Goal: Navigation & Orientation: Find specific page/section

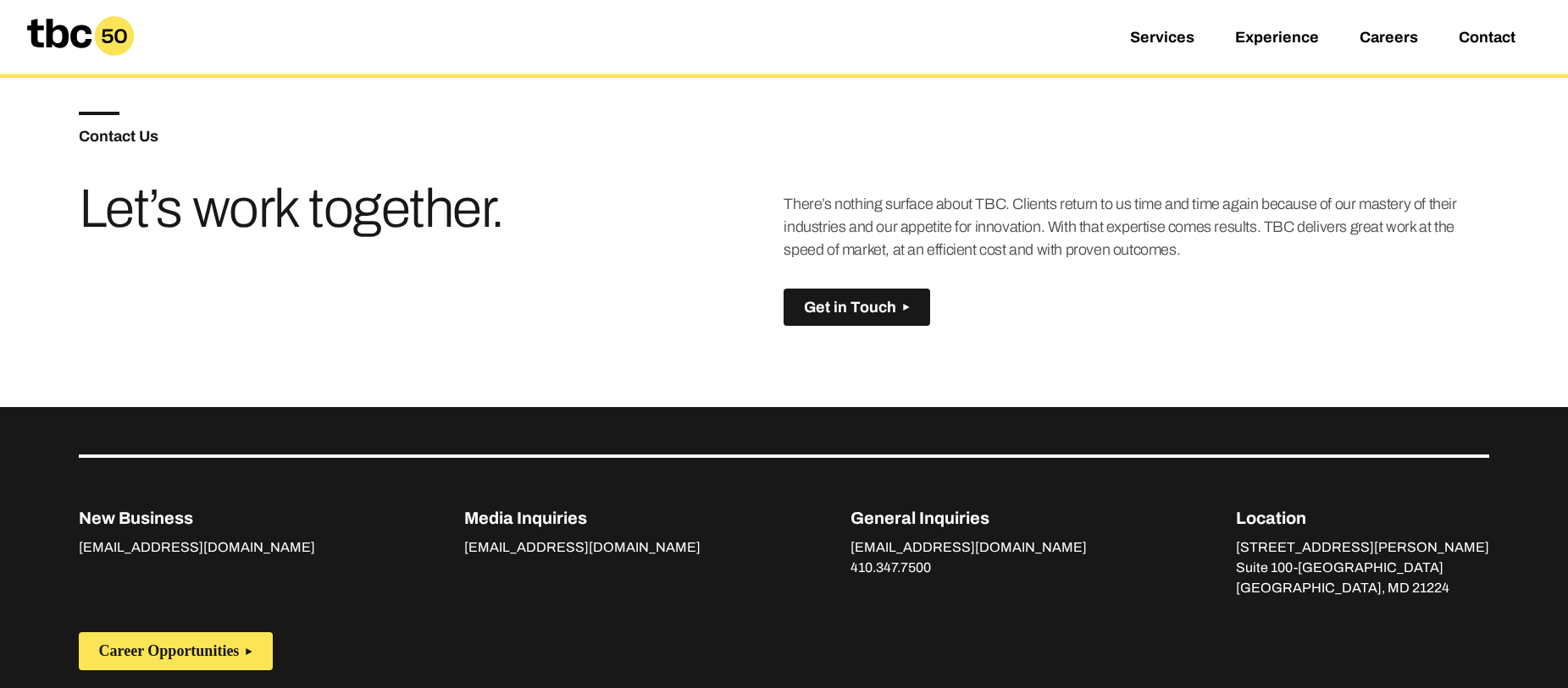
scroll to position [1192, 0]
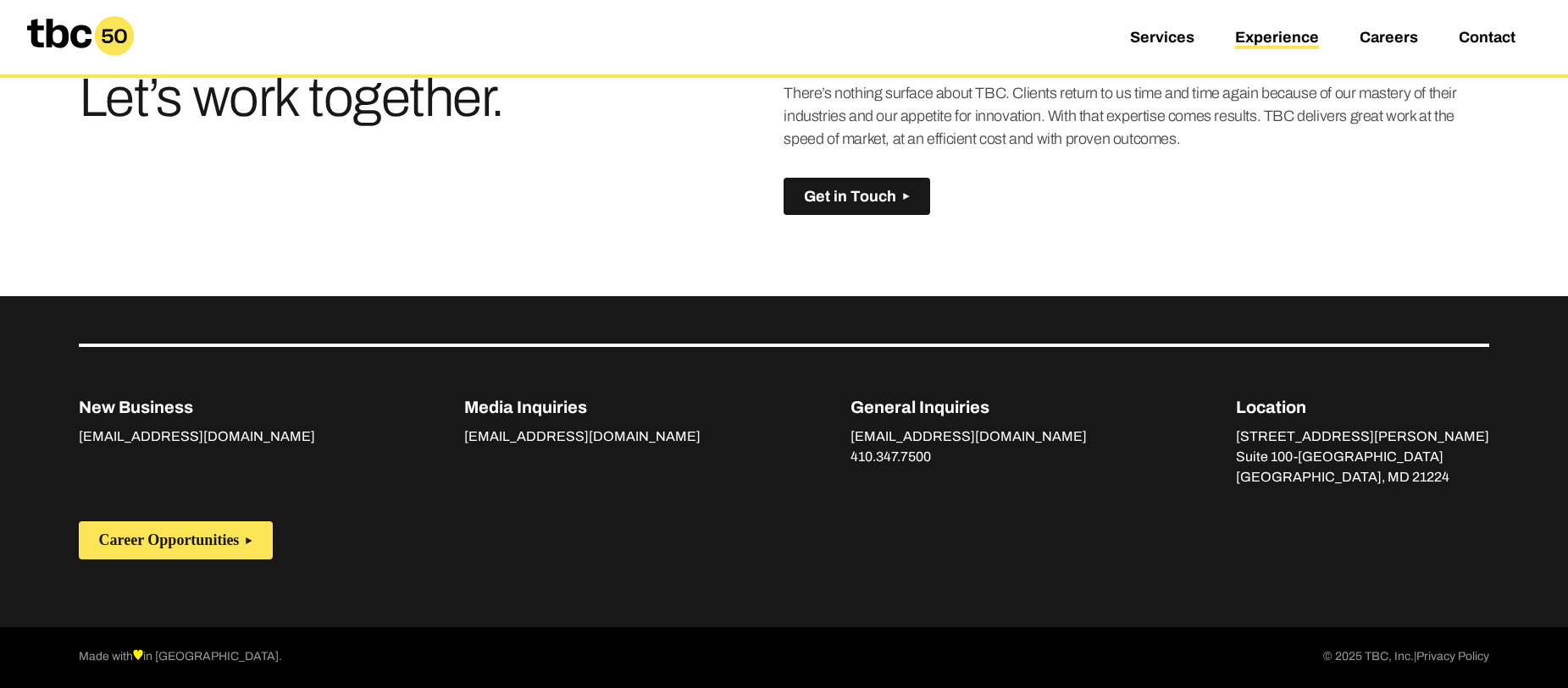
click at [1282, 33] on link "Experience" at bounding box center [1276, 39] width 84 height 21
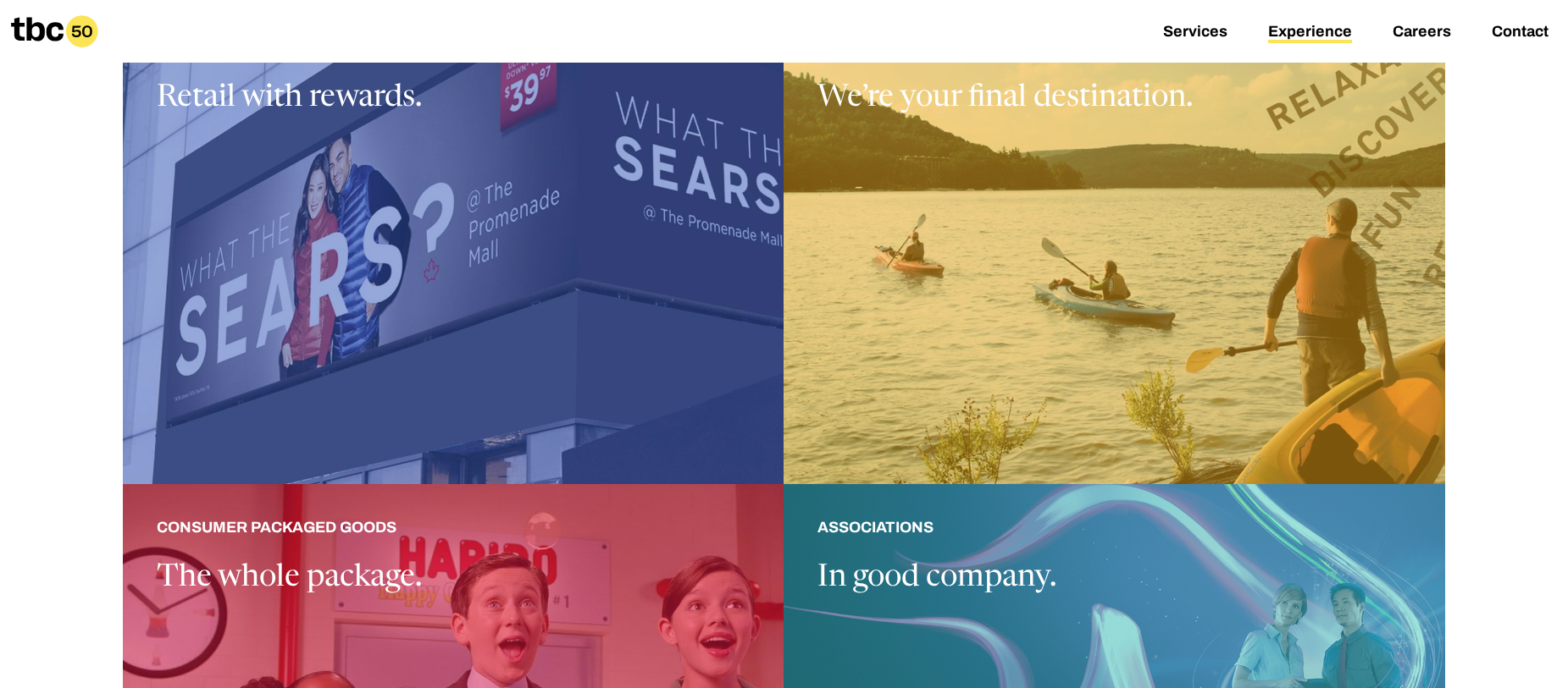
scroll to position [1464, 0]
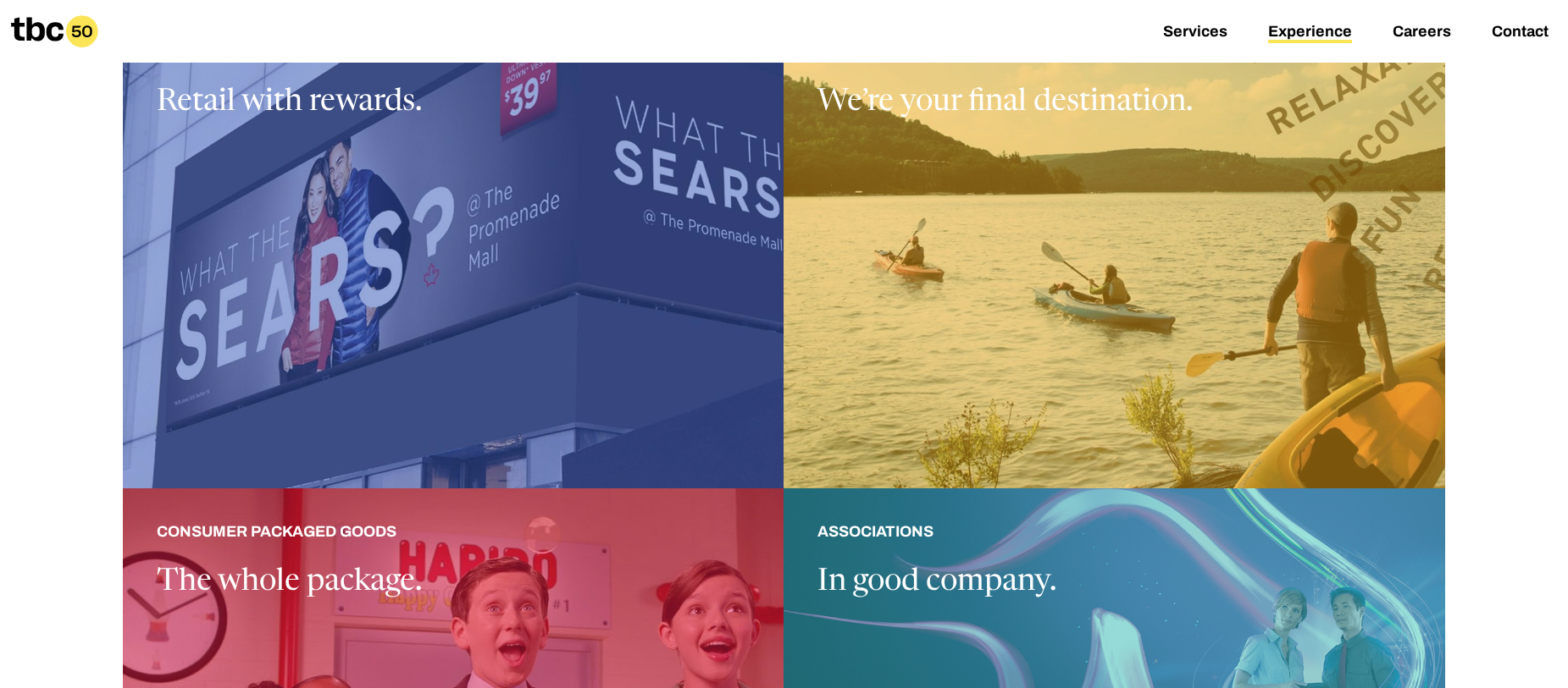
click at [979, 171] on div at bounding box center [1114, 248] width 661 height 480
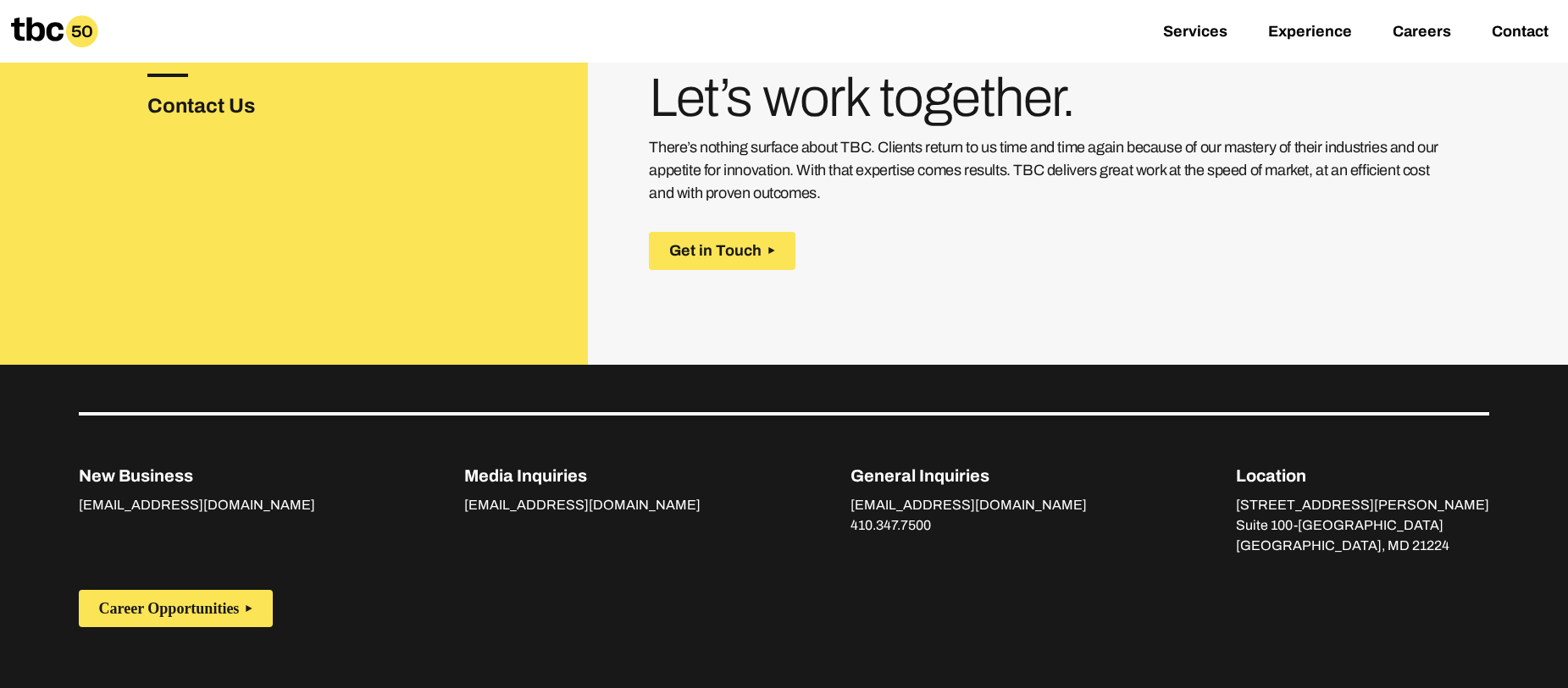
scroll to position [2422, 0]
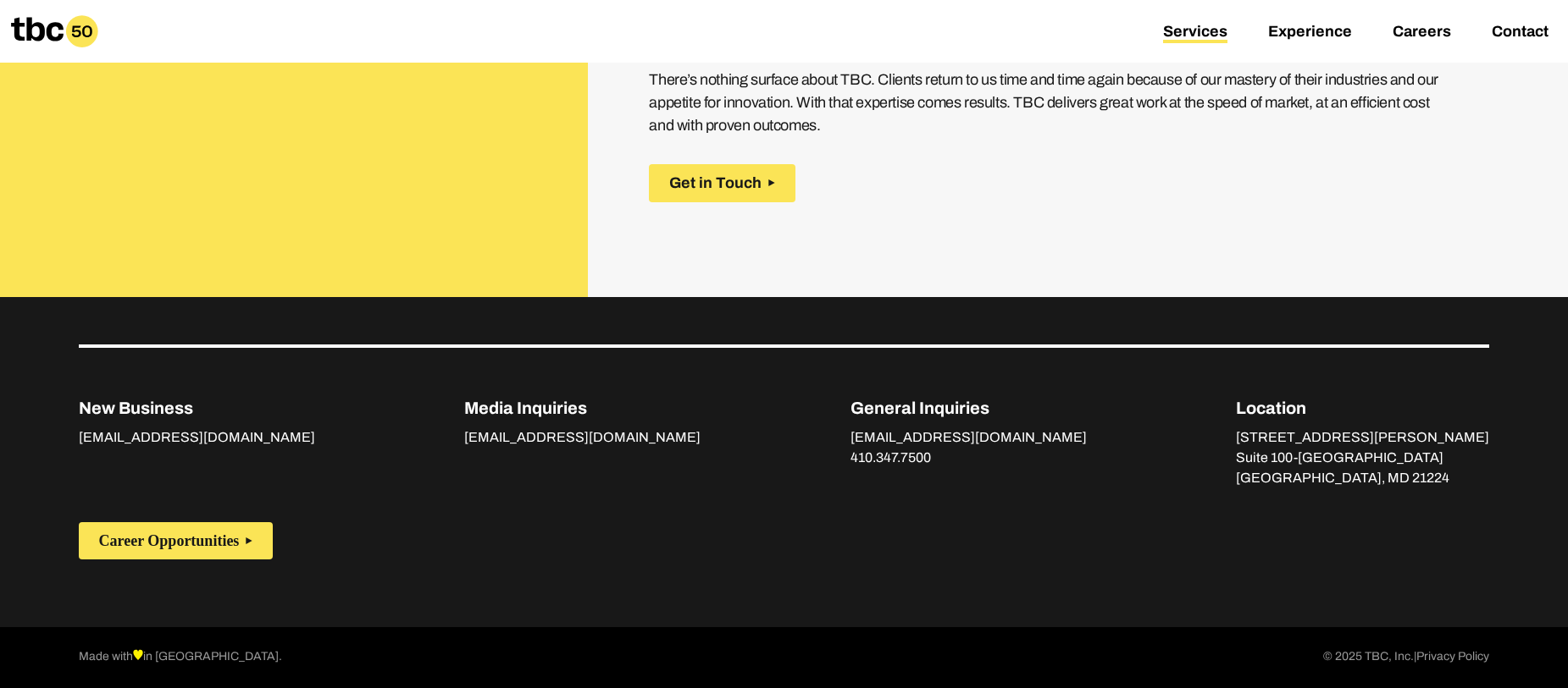
click at [1193, 36] on link "Services" at bounding box center [1195, 33] width 64 height 21
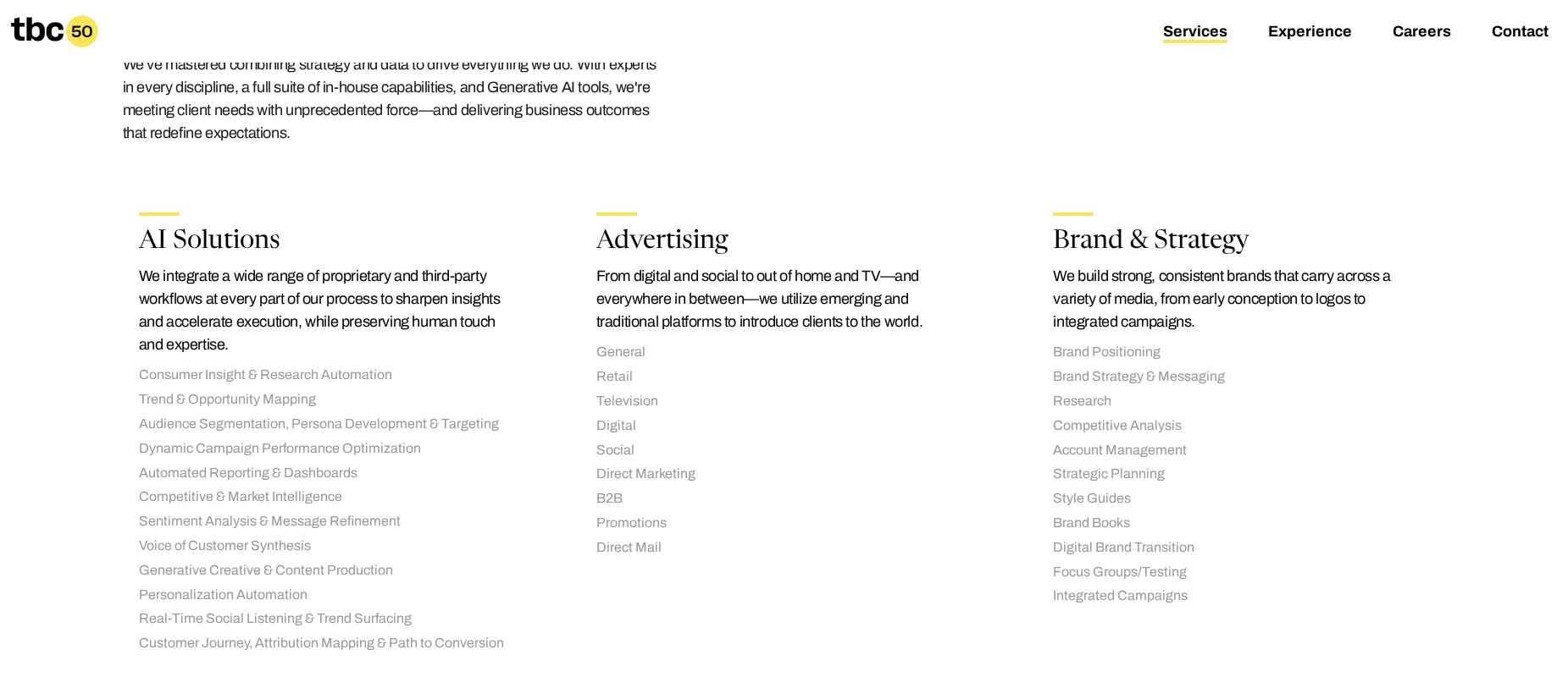
scroll to position [266, 0]
